Goal: Check status: Check status

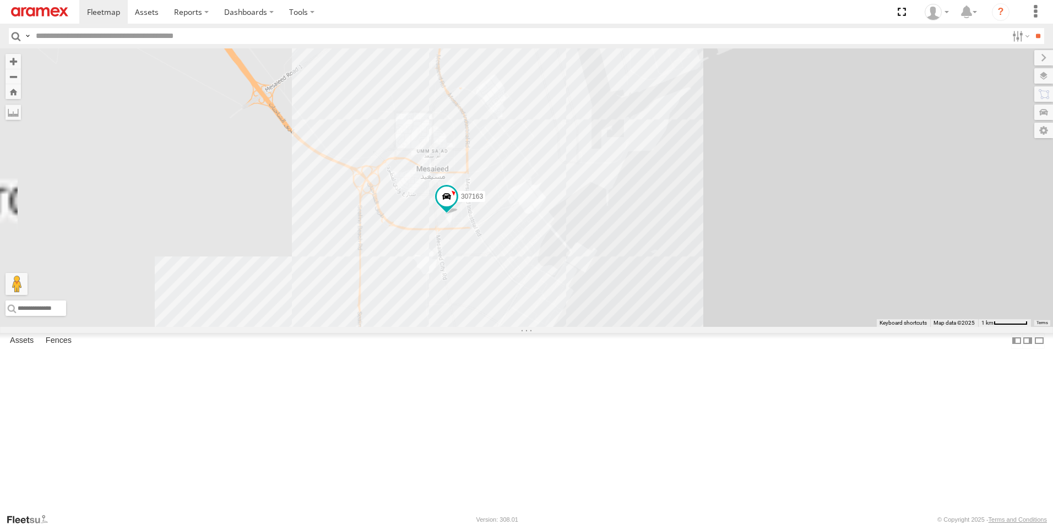
drag, startPoint x: 613, startPoint y: 415, endPoint x: 948, endPoint y: 316, distance: 348.9
click at [948, 316] on div "256320 307163 34552 27016 41831 303967 304072 337447 302410 34276 155180- [PERS…" at bounding box center [526, 187] width 1053 height 279
click at [454, 208] on span at bounding box center [444, 198] width 20 height 20
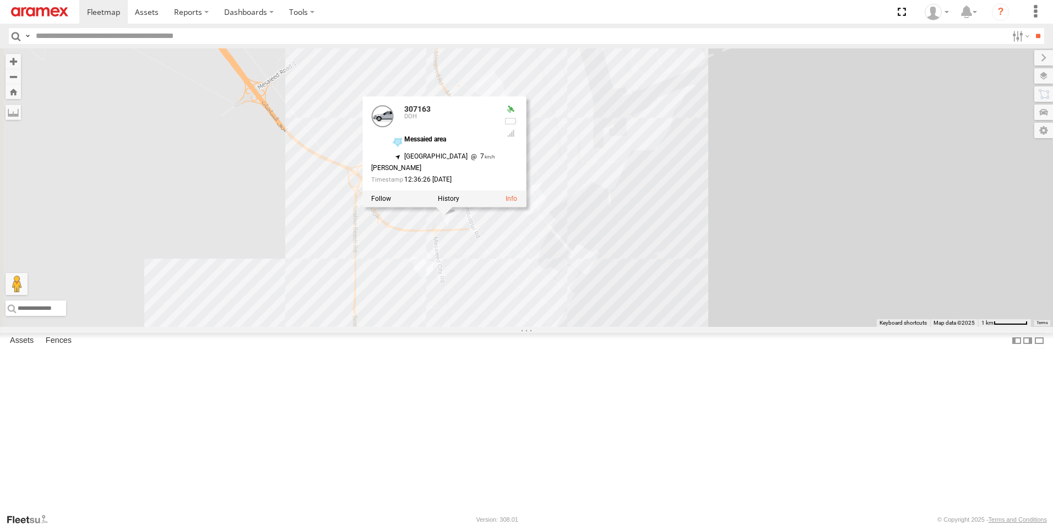
click at [946, 184] on div "256320 307163 34552 27016 41831 303967 304072 337447 302410 34276 155180- [PERS…" at bounding box center [526, 187] width 1053 height 279
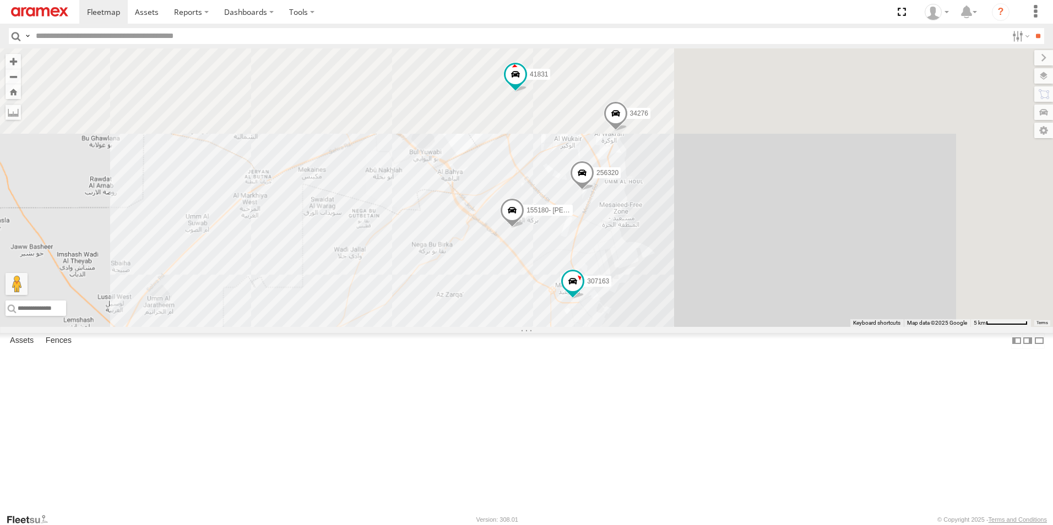
drag, startPoint x: 825, startPoint y: 106, endPoint x: 798, endPoint y: 317, distance: 212.6
click at [798, 317] on div "256320 307163 34552 27016 41831 303967 304072 337447 302410 34276 155180- [PERS…" at bounding box center [526, 187] width 1053 height 279
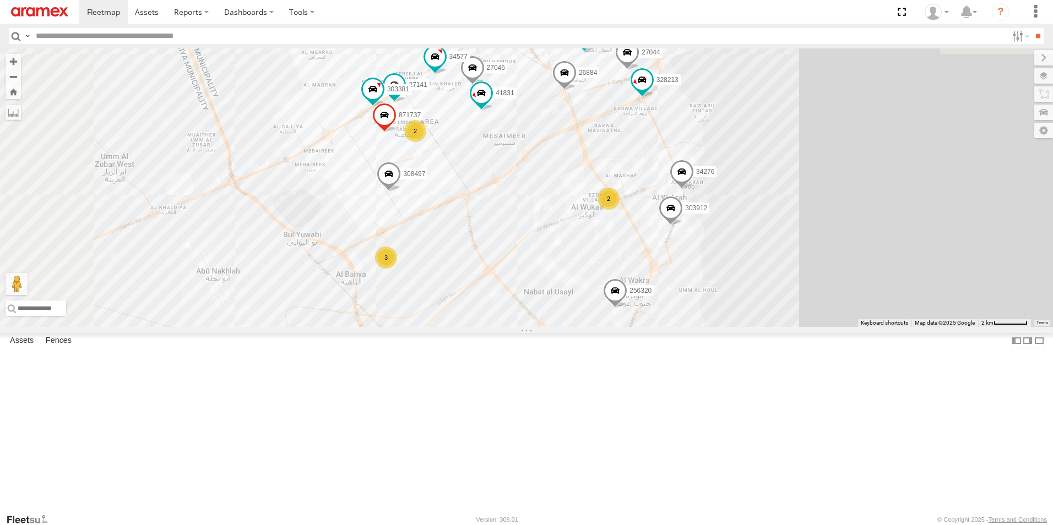
drag, startPoint x: 789, startPoint y: 271, endPoint x: 886, endPoint y: 394, distance: 156.1
click at [886, 327] on div "256320 307163 34552 27016 303967 304072 337447 302410 34276 155180- [PERSON_NAM…" at bounding box center [526, 187] width 1053 height 279
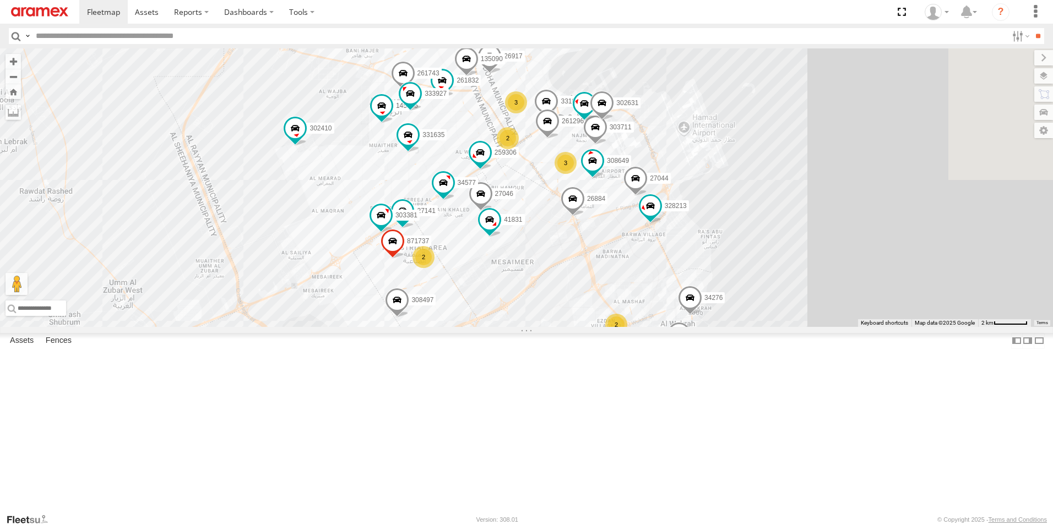
drag, startPoint x: 757, startPoint y: 226, endPoint x: 765, endPoint y: 352, distance: 126.3
click at [765, 327] on div "256320 307163 34552 27016 303967 304072 337447 302410 34276 155180- [PERSON_NAM…" at bounding box center [526, 187] width 1053 height 279
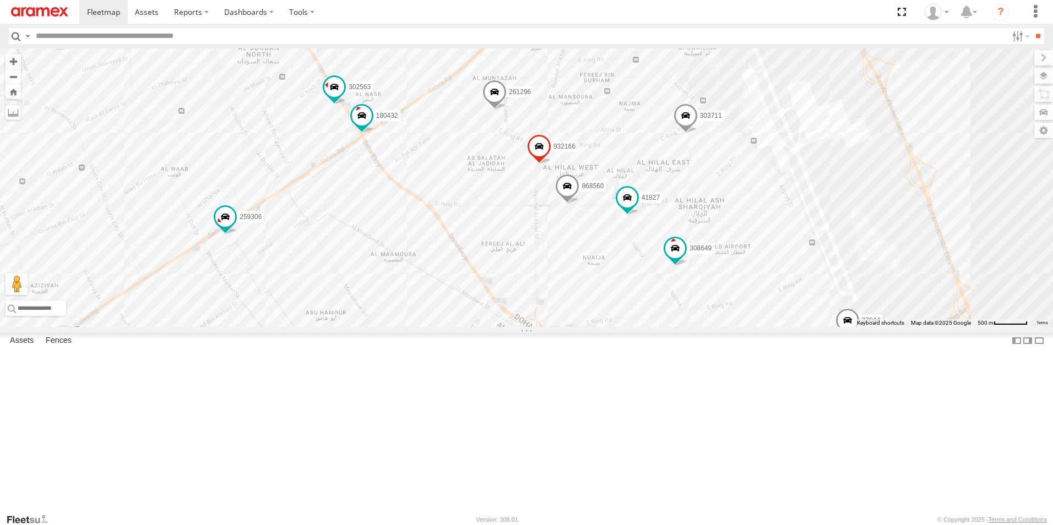
drag, startPoint x: 652, startPoint y: 238, endPoint x: 704, endPoint y: 317, distance: 93.4
click at [704, 317] on div "256320 307163 34552 27016 303967 304072 337447 302410 34276 155180- [PERSON_NAM…" at bounding box center [526, 187] width 1053 height 279
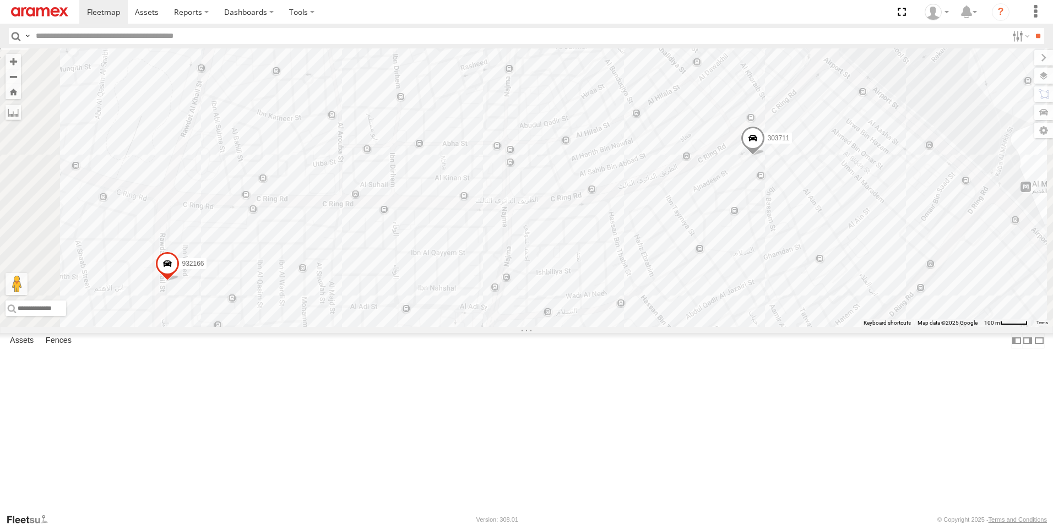
drag, startPoint x: 817, startPoint y: 195, endPoint x: 866, endPoint y: 368, distance: 179.7
click at [866, 327] on div "256320 307163 34552 27016 303967 304072 337447 302410 34276 155180- [PERSON_NAM…" at bounding box center [526, 187] width 1053 height 279
click at [765, 156] on span at bounding box center [752, 141] width 24 height 30
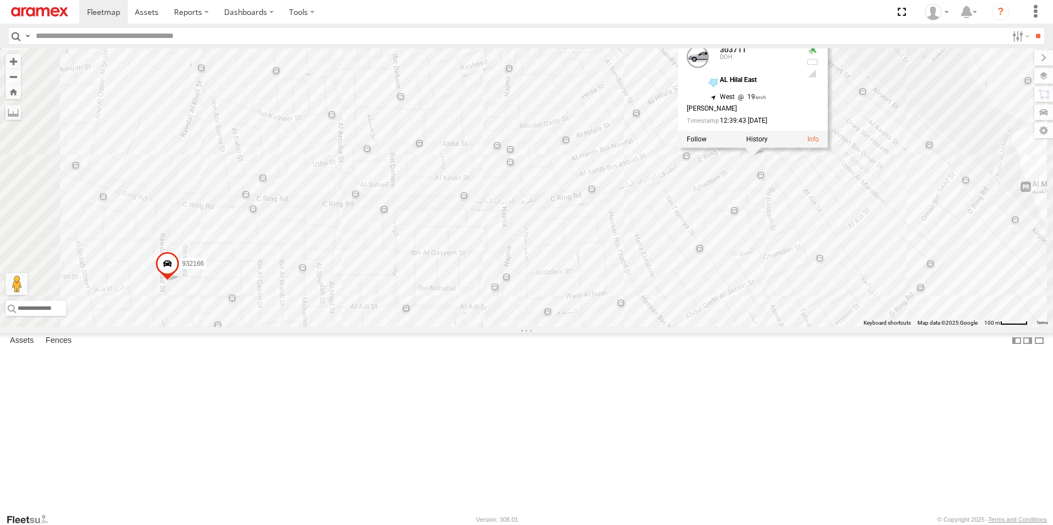
click at [816, 260] on div "256320 307163 34552 27016 303967 304072 337447 302410 34276 155180- [PERSON_NAM…" at bounding box center [526, 187] width 1053 height 279
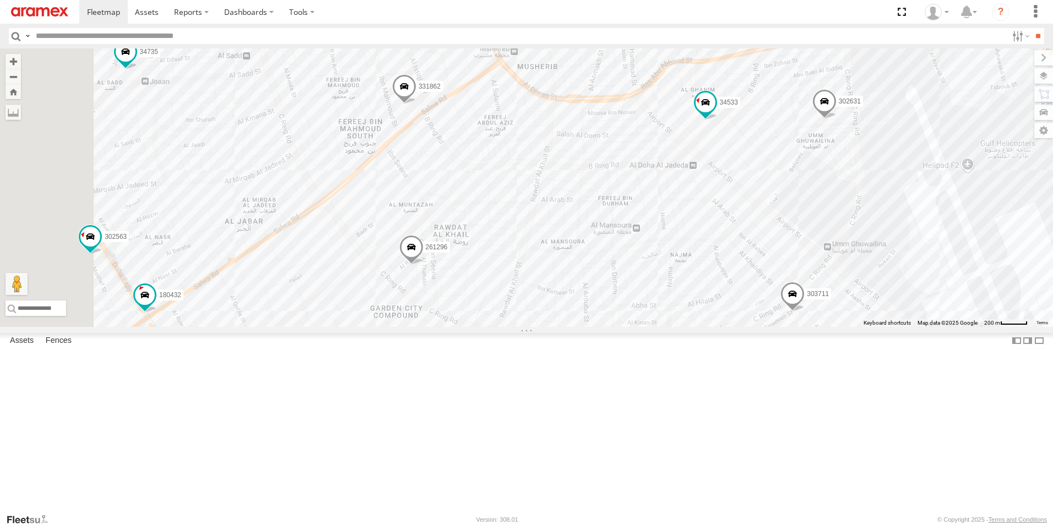
drag, startPoint x: 611, startPoint y: 283, endPoint x: 792, endPoint y: 422, distance: 227.7
click at [792, 327] on div "256320 307163 34552 27016 303967 304072 337447 302410 34276 155180- [PERSON_NAM…" at bounding box center [526, 187] width 1053 height 279
